Goal: Transaction & Acquisition: Purchase product/service

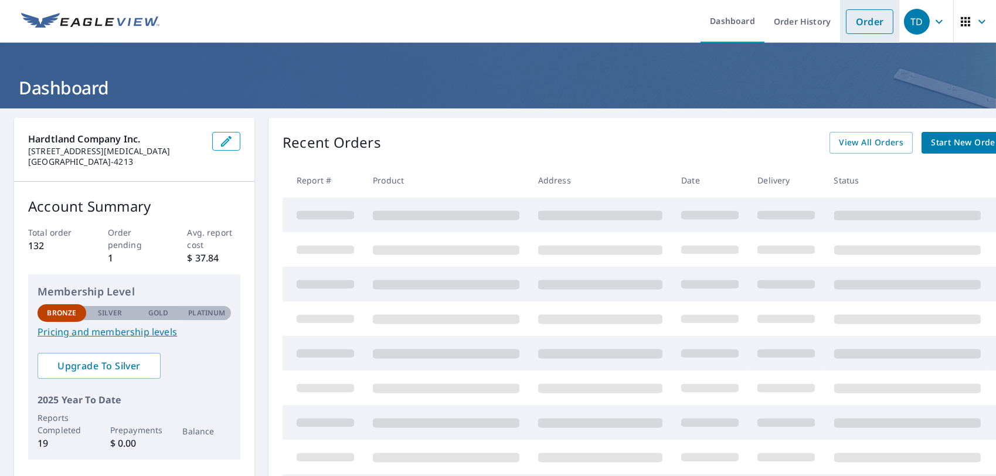
click at [852, 21] on link "Order" at bounding box center [870, 21] width 48 height 25
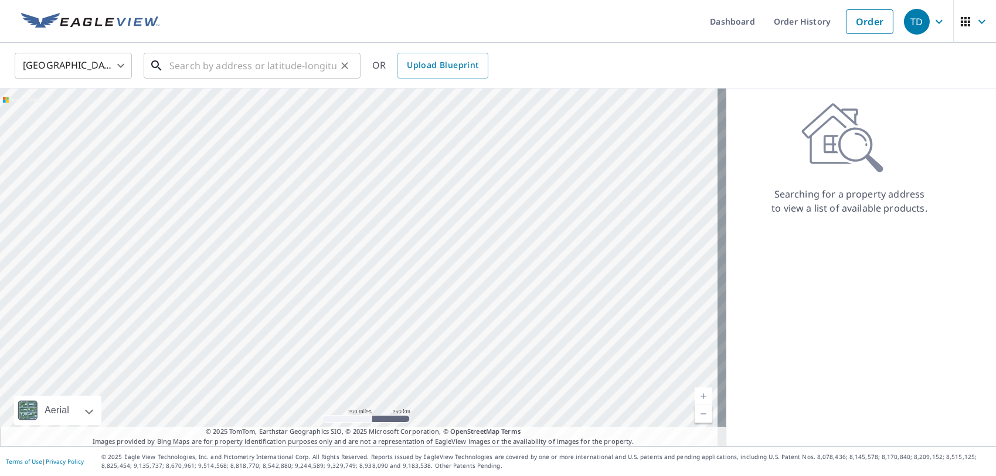
click at [172, 63] on input "text" at bounding box center [252, 65] width 167 height 33
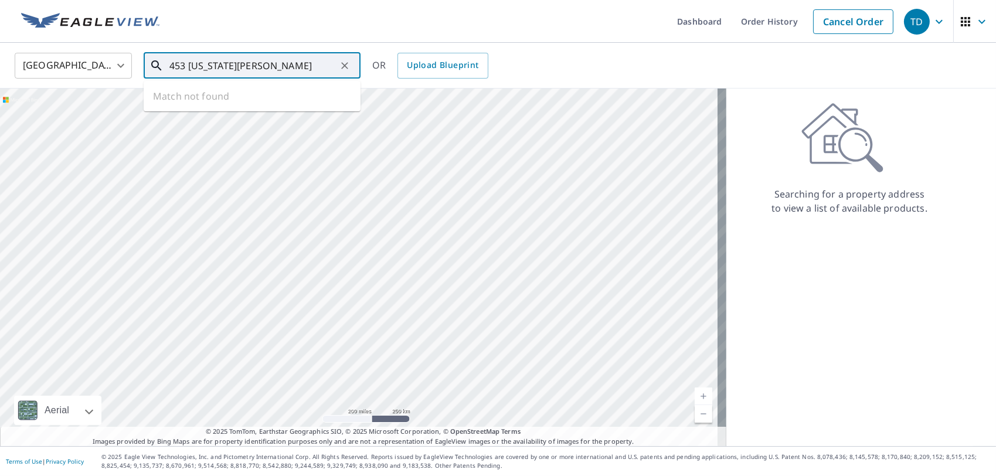
drag, startPoint x: 248, startPoint y: 65, endPoint x: 226, endPoint y: 79, distance: 26.7
click at [226, 79] on div "453 [US_STATE][PERSON_NAME] ​ Match not found" at bounding box center [252, 66] width 217 height 26
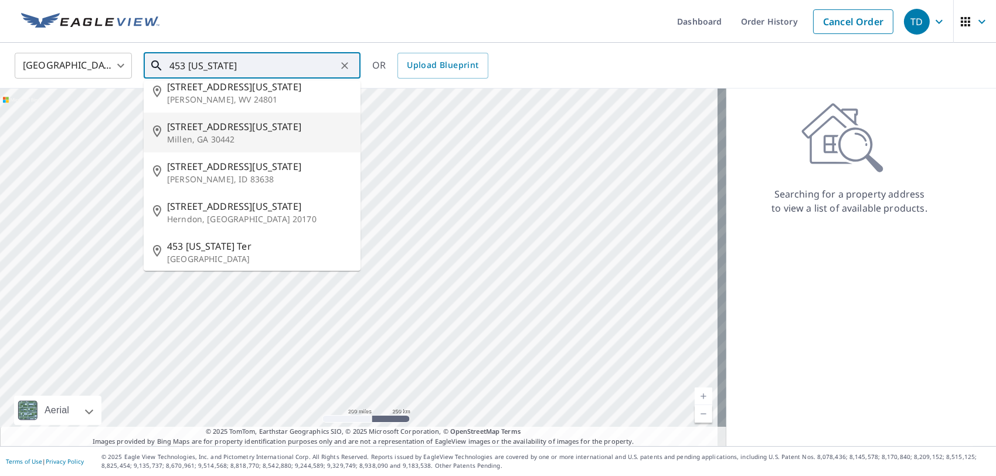
scroll to position [18, 0]
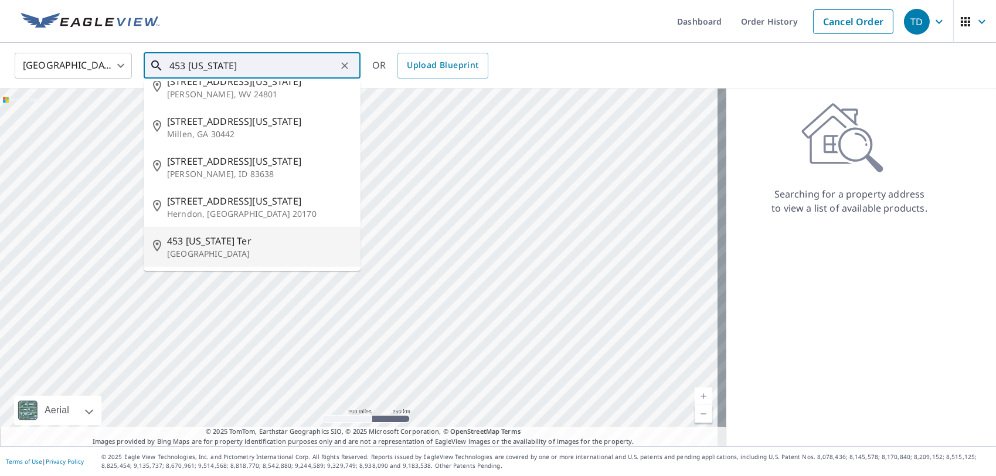
click at [204, 245] on span "453 [US_STATE] Ter" at bounding box center [259, 241] width 184 height 14
type input "[STREET_ADDRESS][US_STATE]"
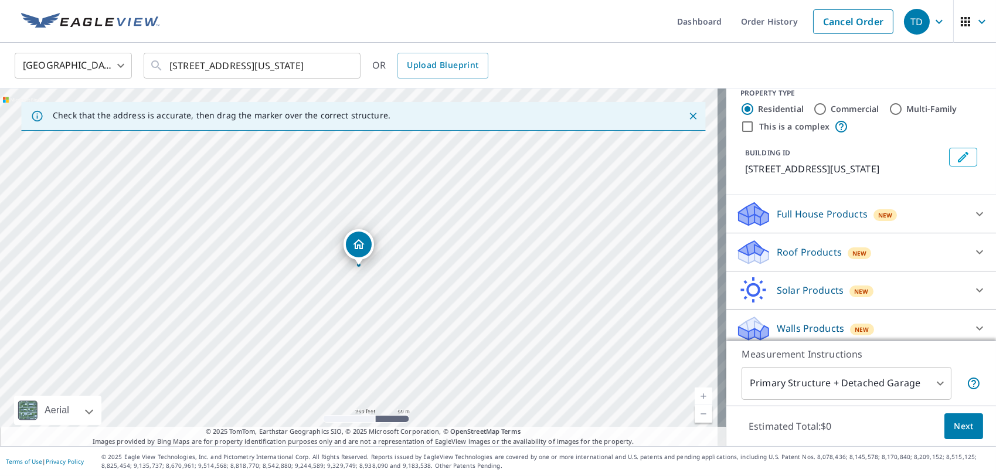
scroll to position [21, 0]
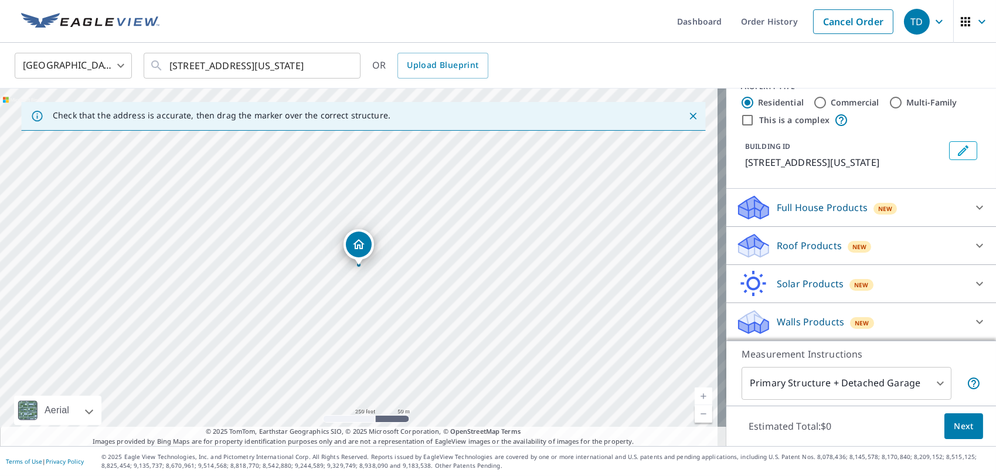
click at [791, 242] on p "Roof Products" at bounding box center [809, 246] width 65 height 14
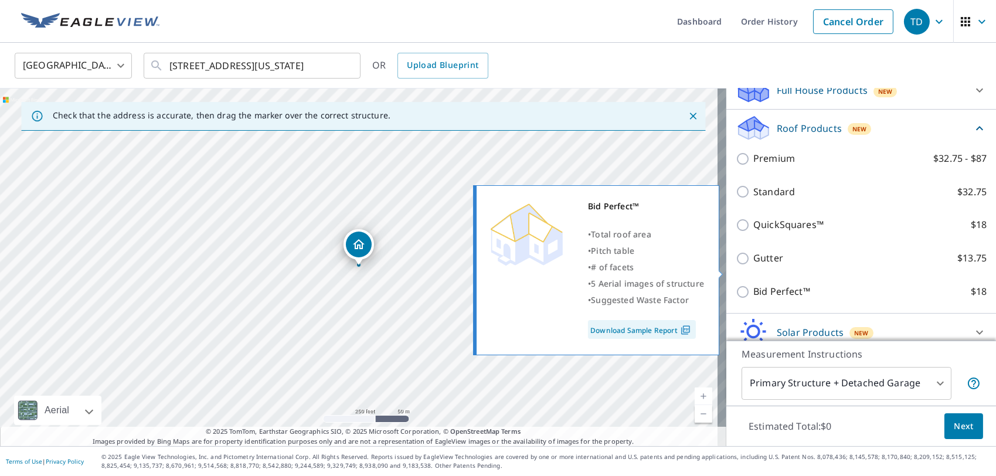
scroll to position [188, 0]
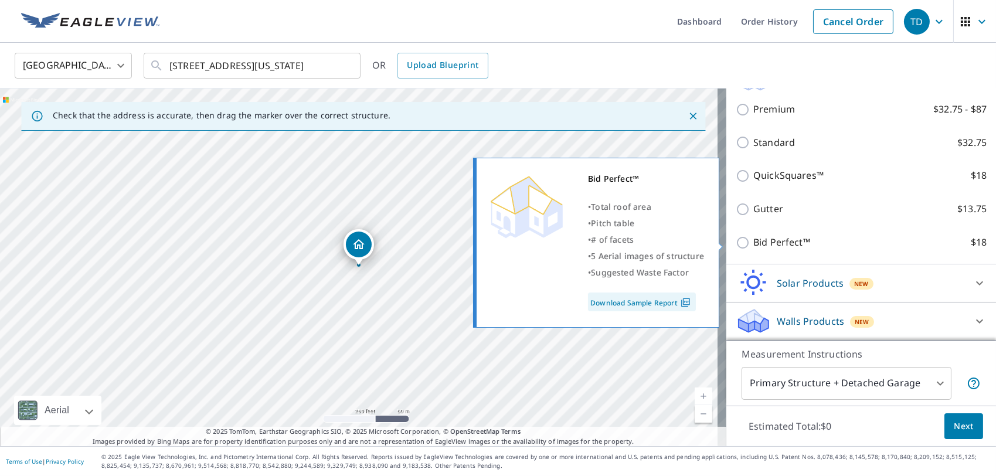
click at [765, 243] on p "Bid Perfect™" at bounding box center [782, 242] width 57 height 15
click at [754, 243] on input "Bid Perfect™ $18" at bounding box center [745, 243] width 18 height 14
checkbox input "true"
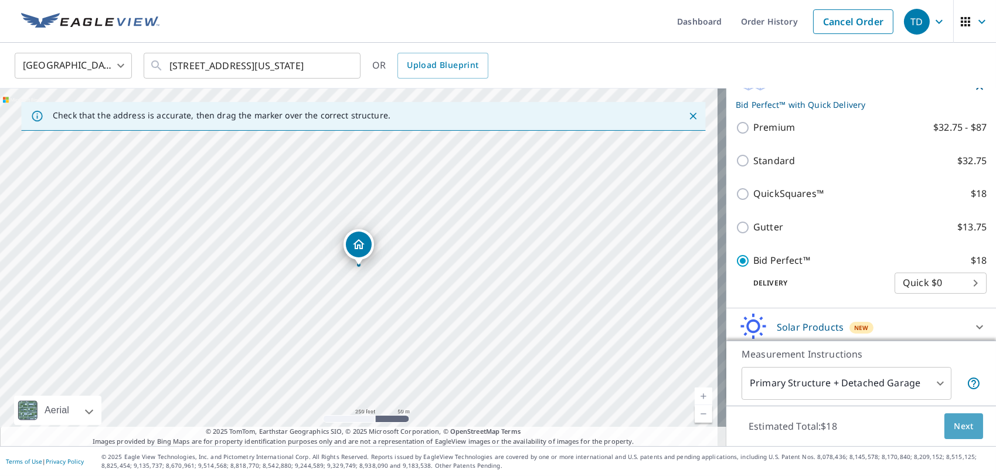
click at [961, 425] on span "Next" at bounding box center [964, 426] width 20 height 15
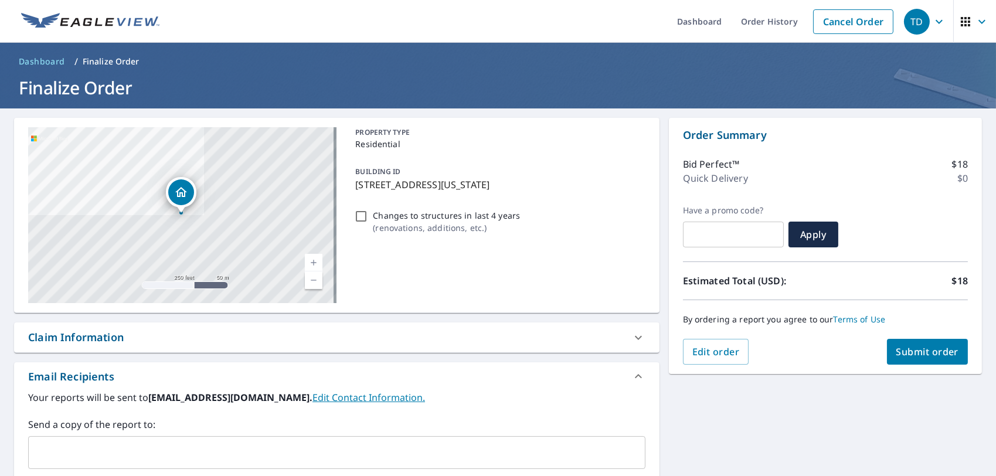
click at [917, 351] on span "Submit order" at bounding box center [928, 351] width 63 height 13
